Goal: Task Accomplishment & Management: Manage account settings

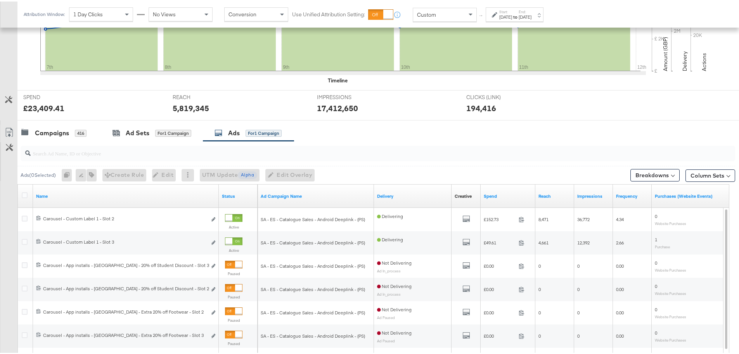
scroll to position [329, 0]
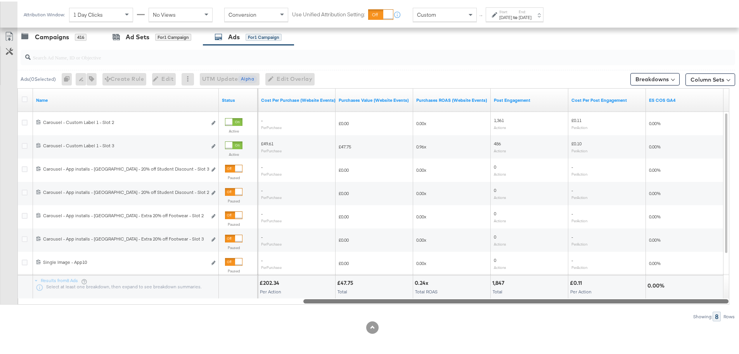
drag, startPoint x: 269, startPoint y: 298, endPoint x: 620, endPoint y: 299, distance: 350.4
click at [620, 299] on div at bounding box center [515, 299] width 425 height 7
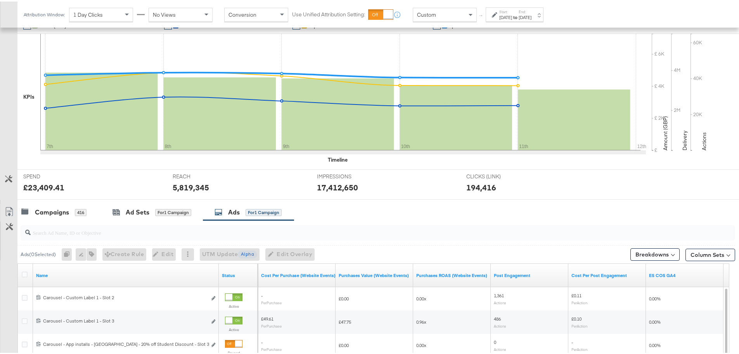
scroll to position [135, 0]
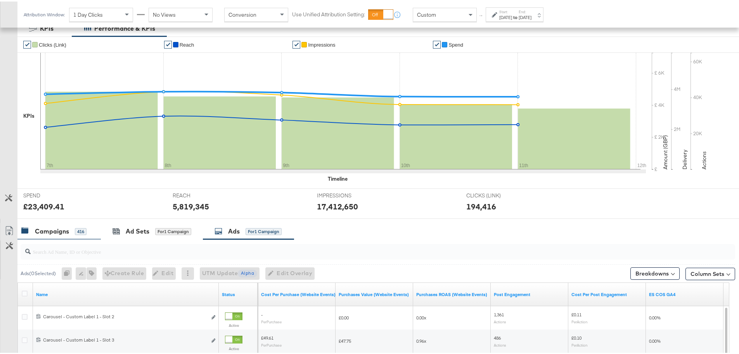
click at [50, 227] on div "Campaigns" at bounding box center [52, 229] width 34 height 9
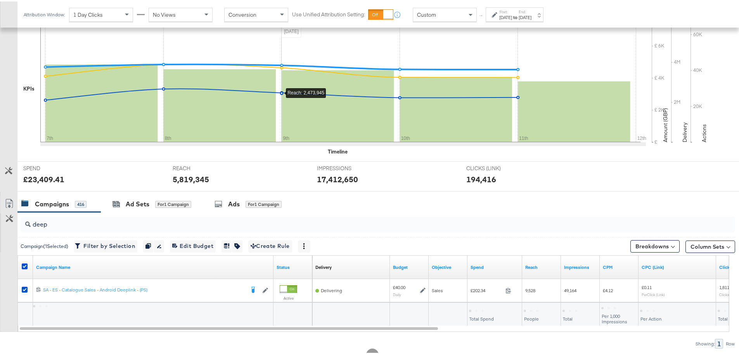
scroll to position [189, 0]
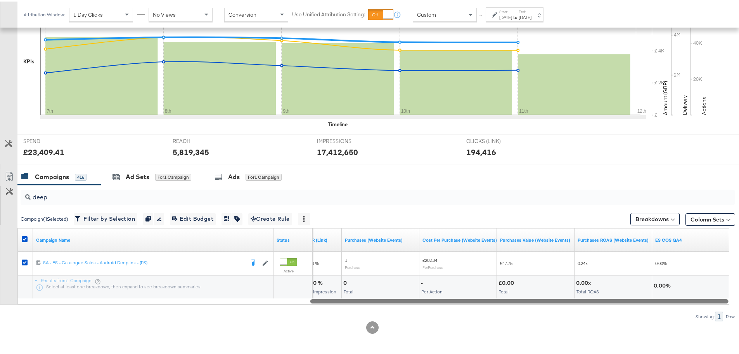
drag, startPoint x: 389, startPoint y: 300, endPoint x: 745, endPoint y: 316, distance: 356.2
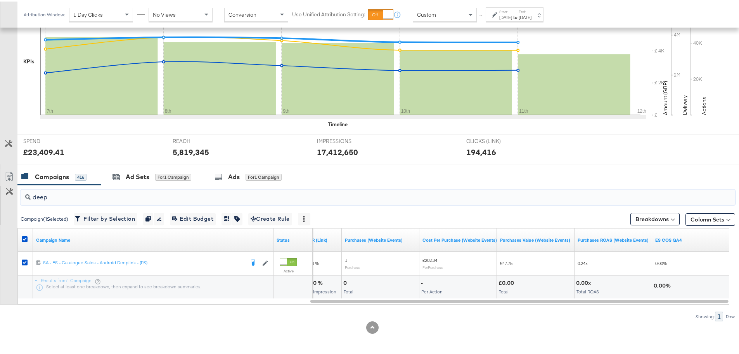
click at [60, 194] on input "deep" at bounding box center [350, 192] width 639 height 15
click at [24, 239] on icon at bounding box center [25, 237] width 6 height 6
click at [0, 0] on input "checkbox" at bounding box center [0, 0] width 0 height 0
drag, startPoint x: 53, startPoint y: 191, endPoint x: -5, endPoint y: 194, distance: 58.7
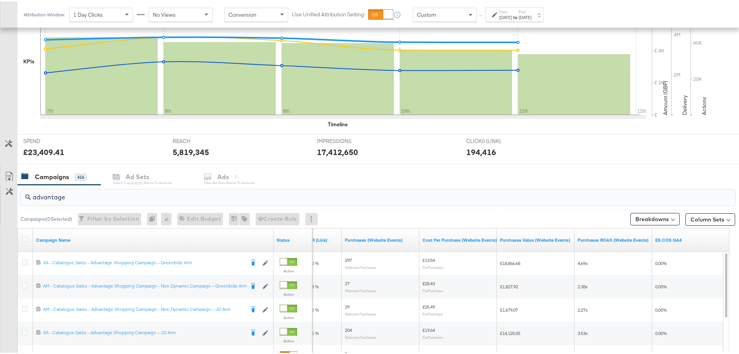
type input "advantage"
click at [532, 16] on div "Sep 11th 2025" at bounding box center [525, 16] width 13 height 6
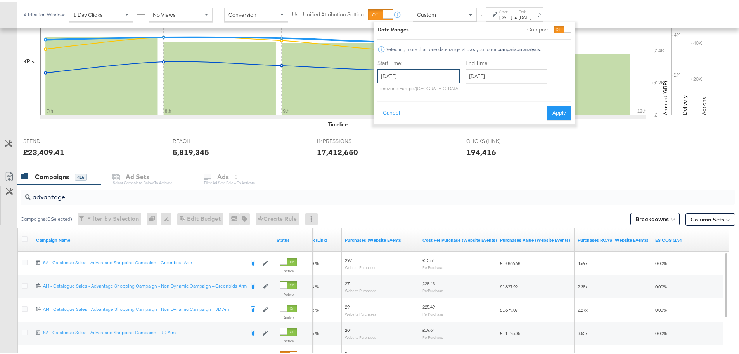
click at [405, 80] on input "September 7th 2025" at bounding box center [419, 75] width 82 height 14
click at [505, 97] on div "Date Ranges Compare: Selecting more than one date range allows you to run compa…" at bounding box center [475, 71] width 194 height 94
click at [397, 110] on button "Cancel" at bounding box center [392, 111] width 28 height 14
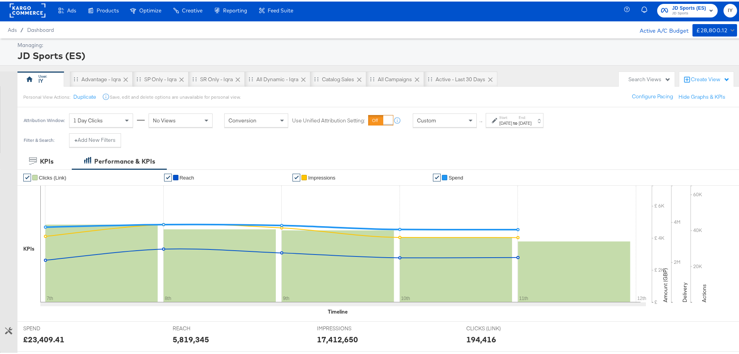
scroll to position [0, 0]
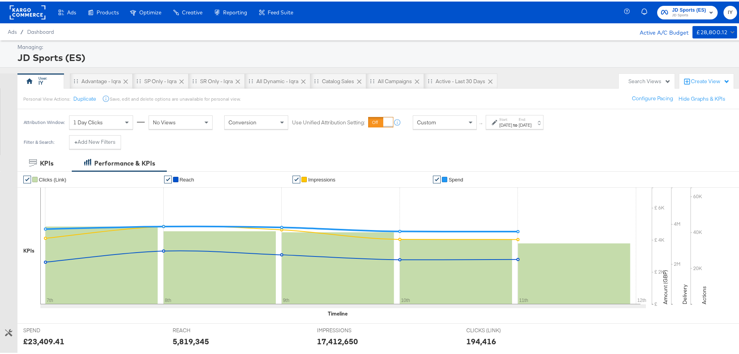
click at [680, 13] on span "JD Sports" at bounding box center [689, 14] width 34 height 6
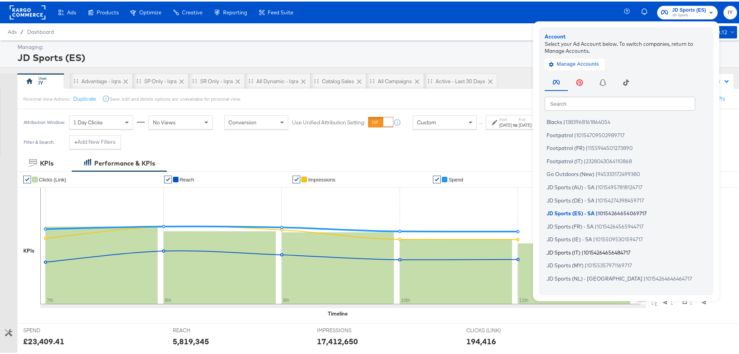
click at [584, 249] on span "10154264656484717" at bounding box center [607, 250] width 47 height 6
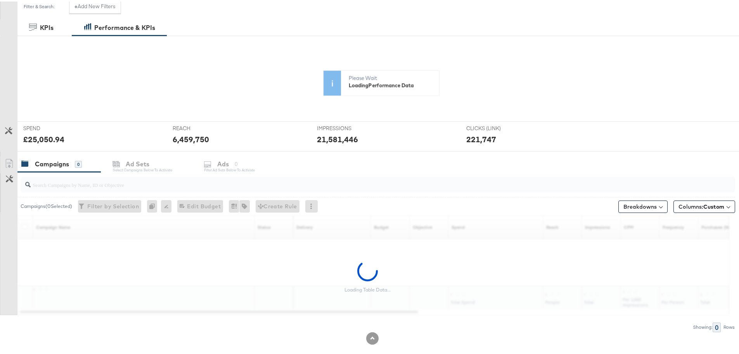
scroll to position [146, 0]
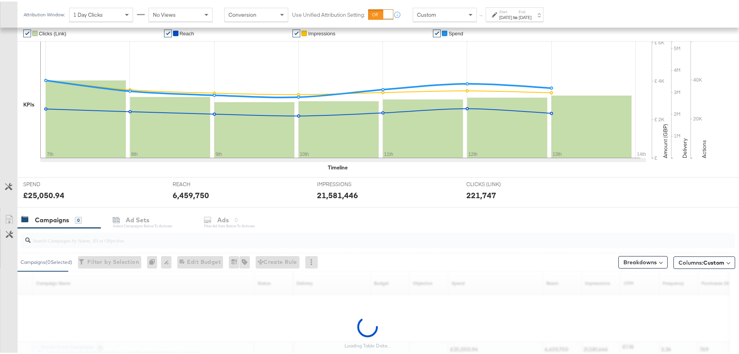
click at [113, 166] on div "7th 8th 9th 10th 11th 12th 13th 14th" at bounding box center [343, 104] width 606 height 128
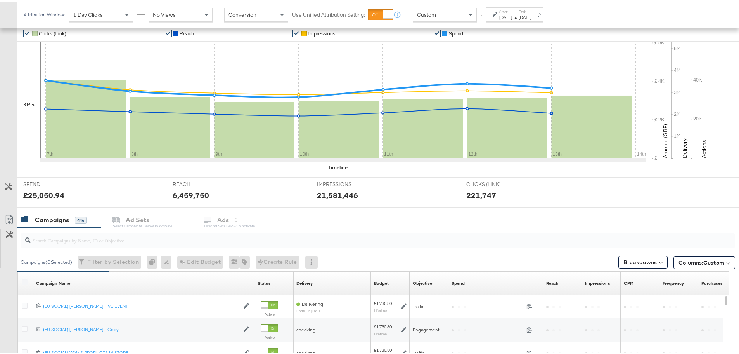
click at [110, 240] on input "search" at bounding box center [350, 235] width 639 height 15
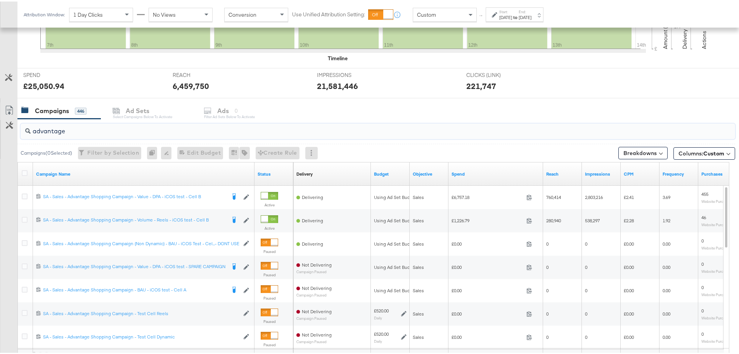
scroll to position [262, 0]
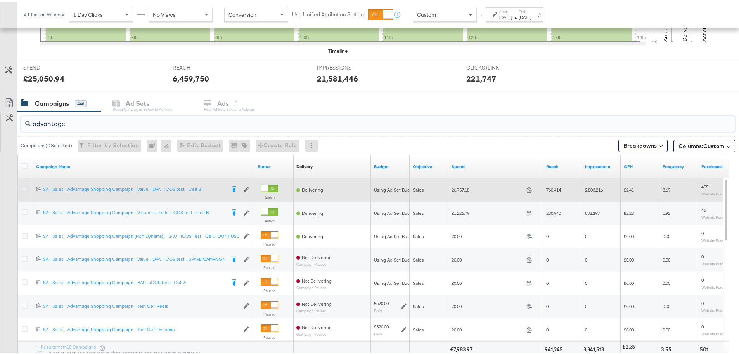
click at [24, 187] on icon at bounding box center [25, 187] width 6 height 6
click at [0, 0] on input "checkbox" at bounding box center [0, 0] width 0 height 0
click at [27, 186] on icon at bounding box center [25, 187] width 6 height 6
click at [0, 0] on input "checkbox" at bounding box center [0, 0] width 0 height 0
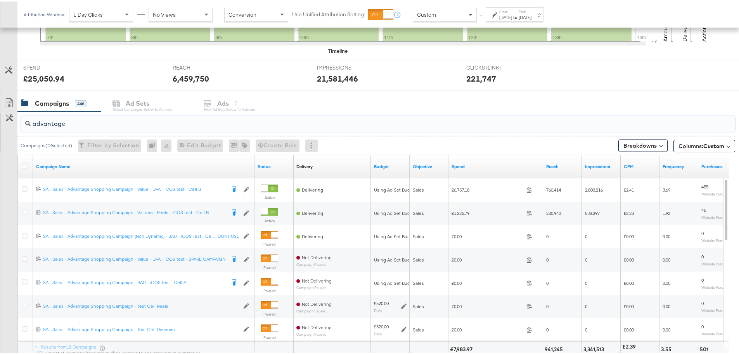
drag, startPoint x: -64, startPoint y: 116, endPoint x: -76, endPoint y: 114, distance: 12.3
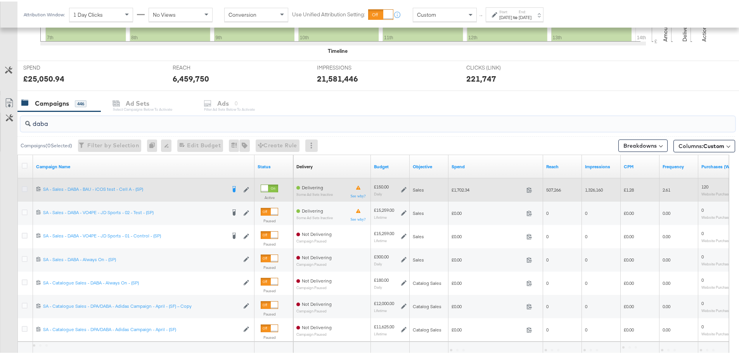
type input "daba"
click at [25, 185] on icon at bounding box center [25, 187] width 6 height 6
click at [0, 0] on input "checkbox" at bounding box center [0, 0] width 0 height 0
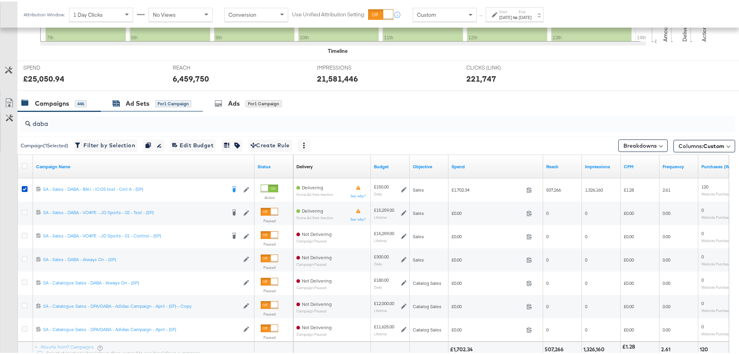
click at [139, 104] on div "Ad Sets" at bounding box center [138, 101] width 24 height 9
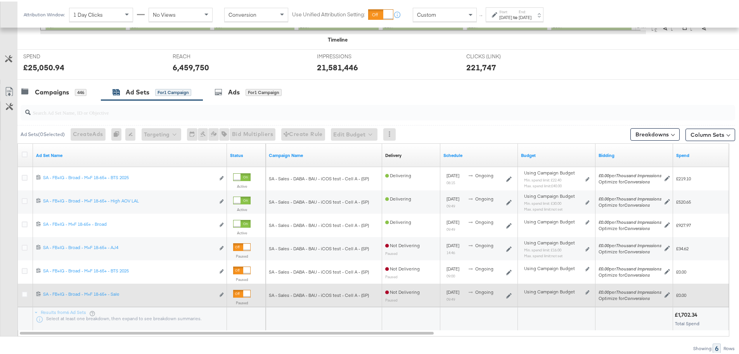
scroll to position [267, 0]
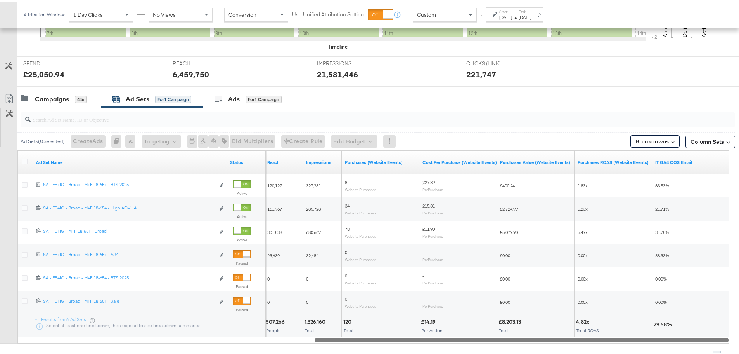
drag, startPoint x: 201, startPoint y: 339, endPoint x: 541, endPoint y: 337, distance: 339.9
click at [541, 337] on div at bounding box center [522, 338] width 414 height 7
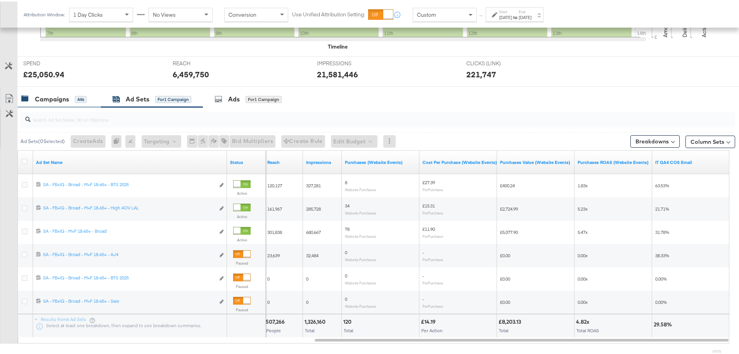
click at [45, 97] on div "Campaigns" at bounding box center [52, 97] width 34 height 9
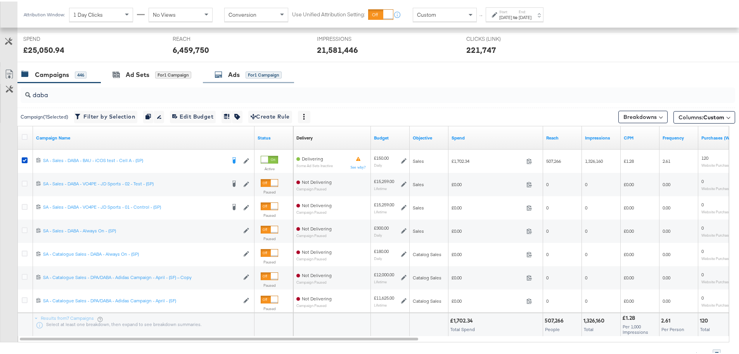
scroll to position [310, 0]
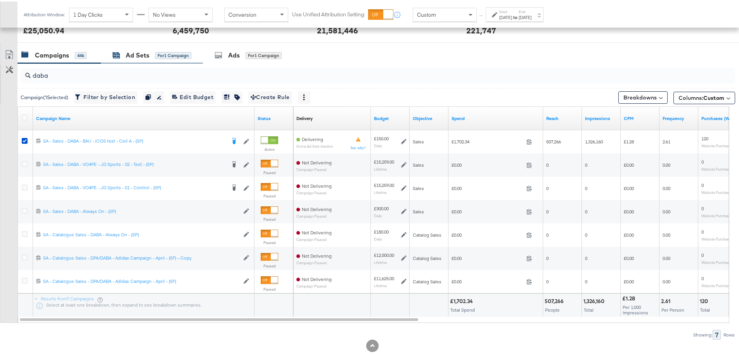
click at [149, 53] on div "Ad Sets for 1 Campaign" at bounding box center [152, 53] width 79 height 9
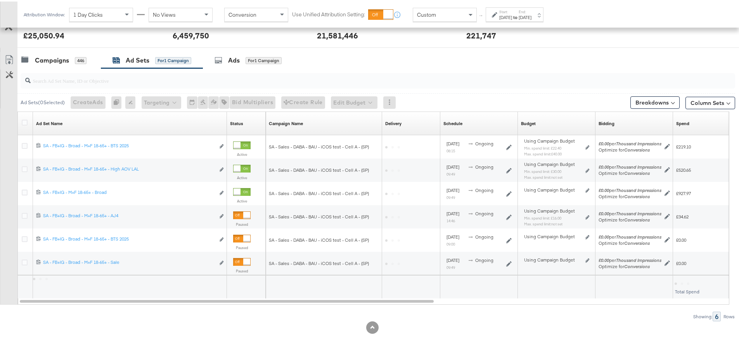
scroll to position [305, 0]
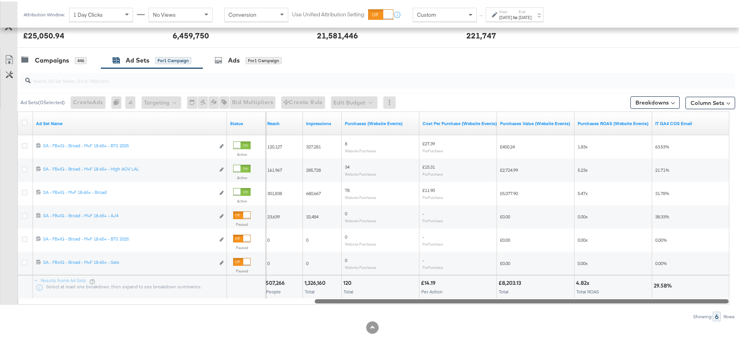
drag, startPoint x: 250, startPoint y: 299, endPoint x: 569, endPoint y: 299, distance: 319.0
click at [569, 299] on div at bounding box center [522, 299] width 414 height 7
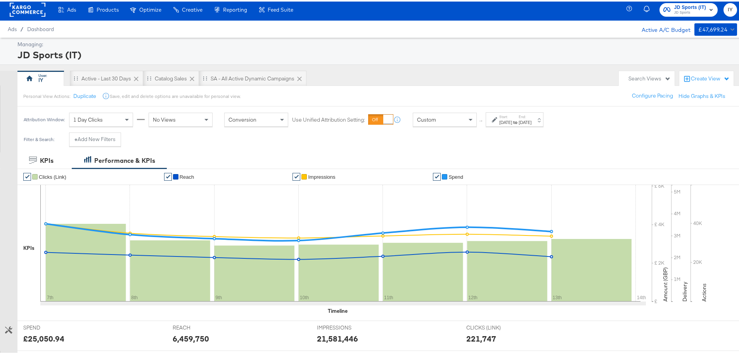
scroll to position [0, 0]
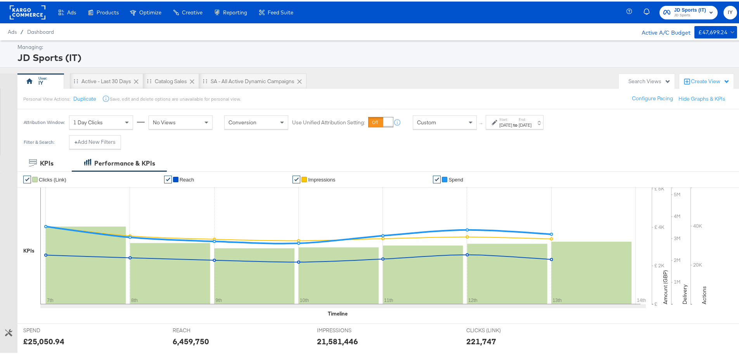
click at [694, 3] on div "JD Sports (IT) JD Sports IY" at bounding box center [687, 11] width 116 height 22
click at [692, 5] on span "JD Sports (IT)" at bounding box center [690, 9] width 32 height 8
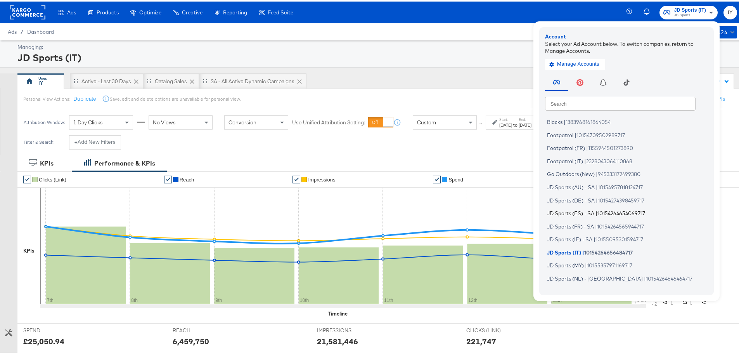
click at [583, 212] on span "JD Sports (ES) - SA" at bounding box center [570, 211] width 47 height 6
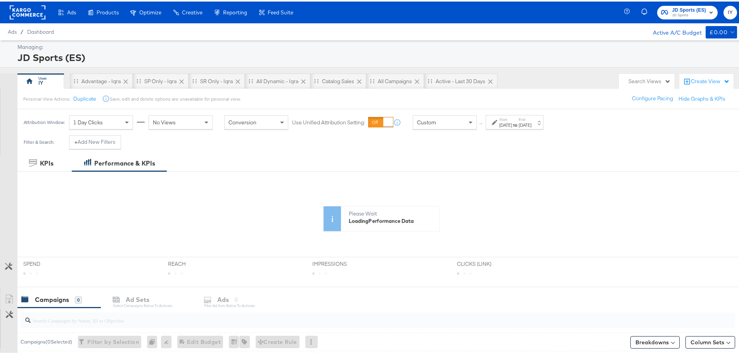
scroll to position [146, 0]
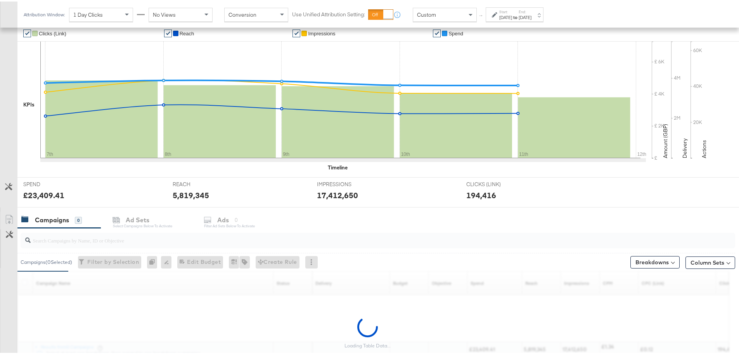
click at [82, 177] on div "SPEND SPEND £23,409.41" at bounding box center [91, 190] width 149 height 29
click at [79, 232] on input "search" at bounding box center [350, 235] width 639 height 15
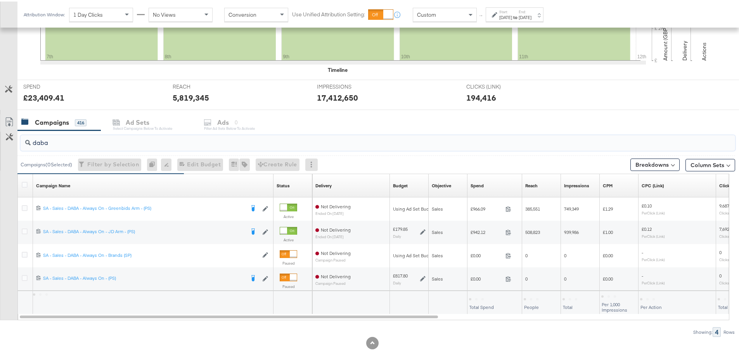
scroll to position [259, 0]
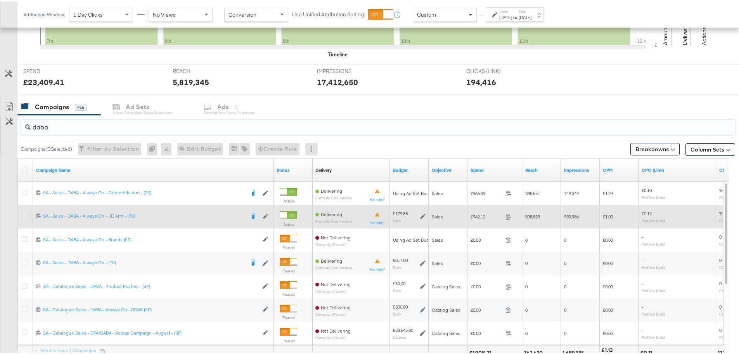
type input "daba"
click at [26, 214] on icon at bounding box center [25, 214] width 6 height 6
click at [0, 0] on input "checkbox" at bounding box center [0, 0] width 0 height 0
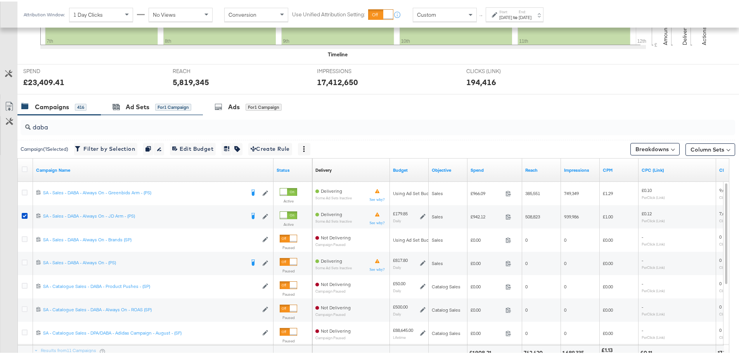
click at [147, 97] on div "Ad Sets for 1 Campaign" at bounding box center [152, 105] width 102 height 17
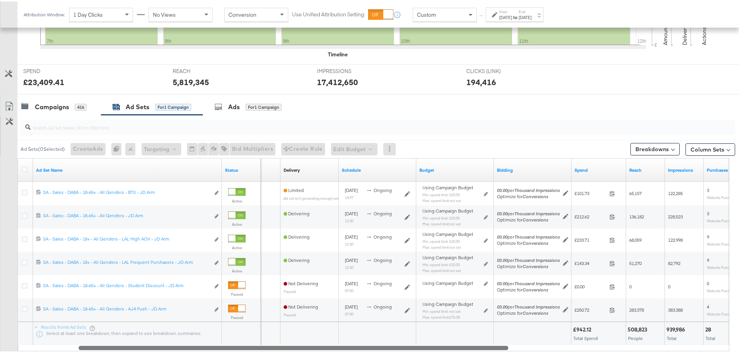
drag, startPoint x: 363, startPoint y: 344, endPoint x: 524, endPoint y: 352, distance: 161.3
click at [524, 352] on div "Ad Sets ( 0 Selected) Create Ads At least one ad set must be selected 0 Rename …" at bounding box center [367, 239] width 735 height 253
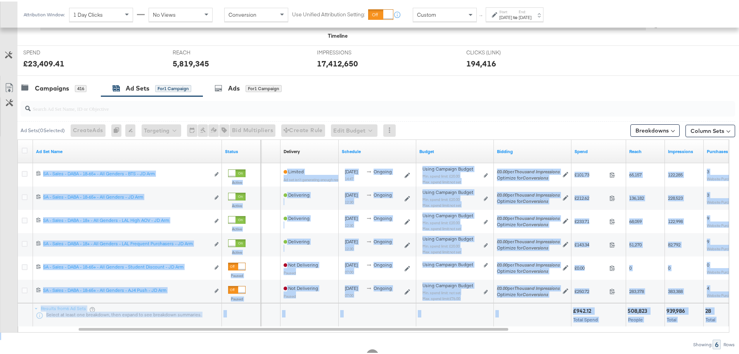
drag, startPoint x: 379, startPoint y: 349, endPoint x: 443, endPoint y: 347, distance: 64.1
click at [443, 347] on div "KPIs Performance & KPIs Customize KPIs ✔ Clicks (Link) ✔ Reach ✔ Impressions ✔ …" at bounding box center [372, 128] width 745 height 505
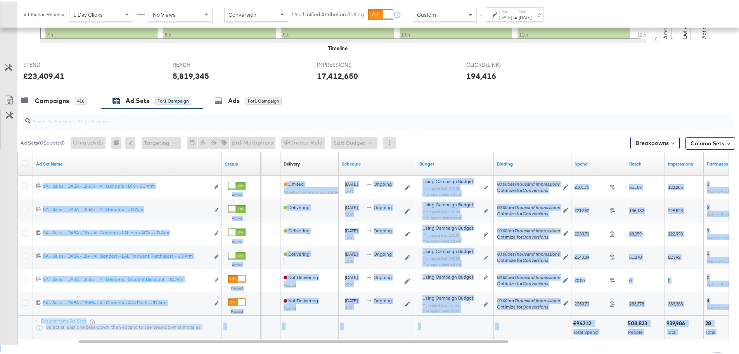
scroll to position [228, 0]
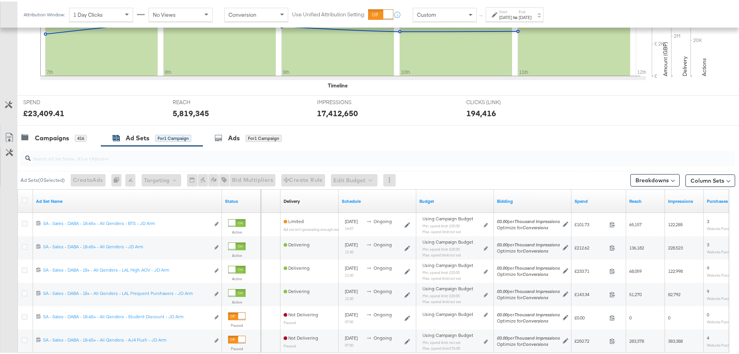
click at [449, 86] on div "Wed, Sep 10th '25 Reach: 2,228,794 7th 8th 9th 10th 11th 12th" at bounding box center [343, 22] width 606 height 128
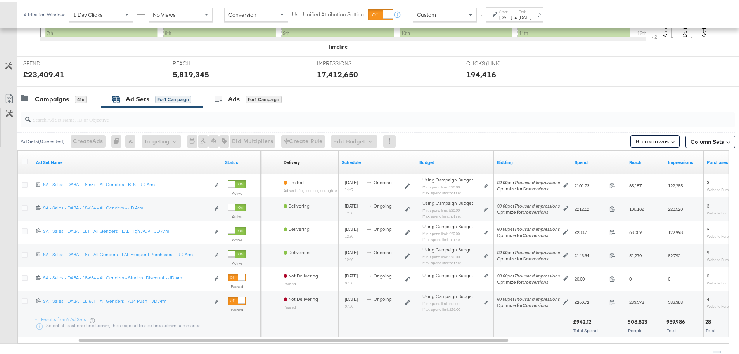
scroll to position [305, 0]
